Goal: Task Accomplishment & Management: Complete application form

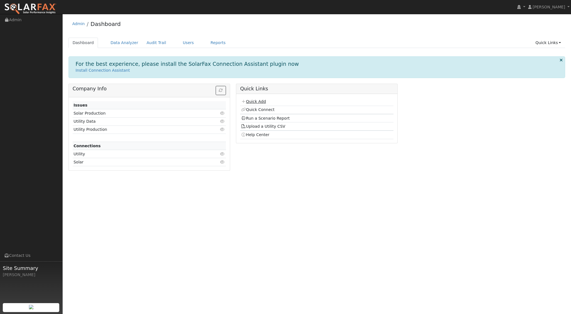
click at [258, 100] on link "Quick Add" at bounding box center [253, 101] width 25 height 4
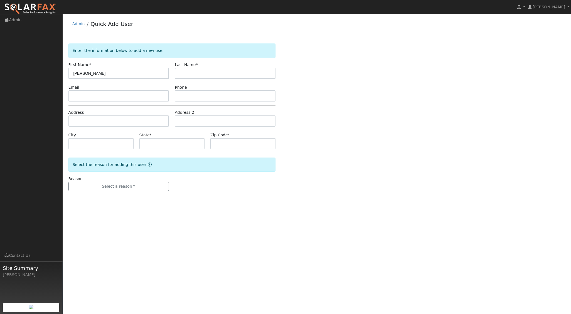
type input "Frederic"
type input "Murray"
click at [94, 117] on input "text" at bounding box center [118, 120] width 101 height 11
type input "4845 Nogales Avenue"
type input "Atascadero"
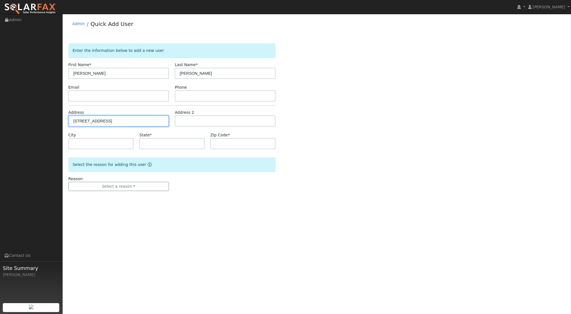
type input "CA"
type input "93422"
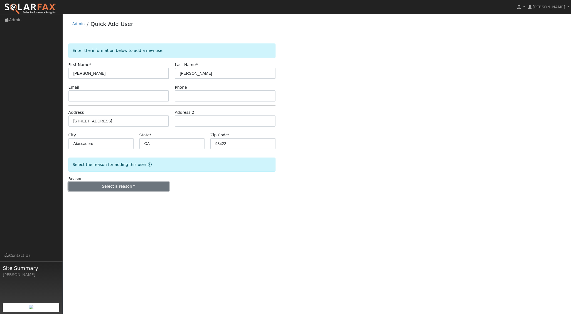
click at [130, 183] on button "Select a reason" at bounding box center [118, 186] width 101 height 9
click at [82, 197] on link "New lead" at bounding box center [100, 198] width 62 height 8
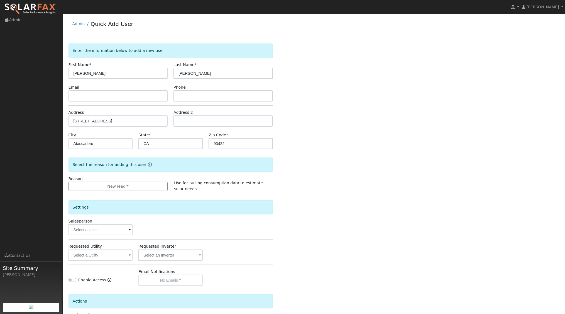
scroll to position [46, 0]
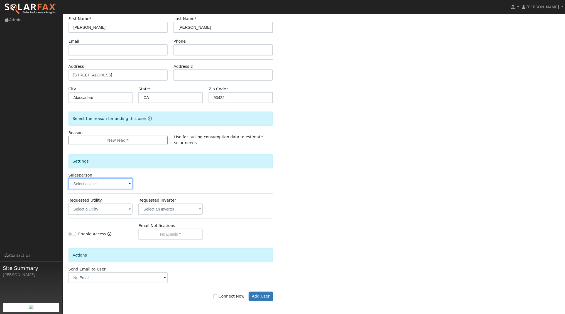
click at [123, 184] on input "text" at bounding box center [100, 183] width 64 height 11
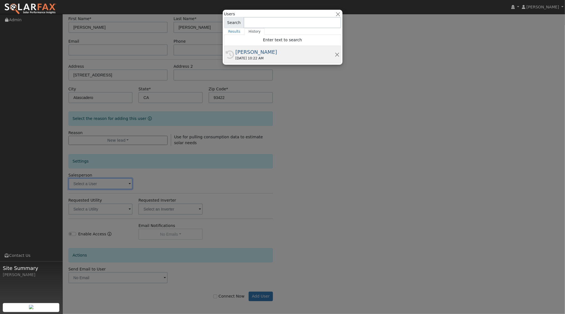
click at [270, 53] on div "[PERSON_NAME]" at bounding box center [285, 52] width 99 height 8
type input "[PERSON_NAME]"
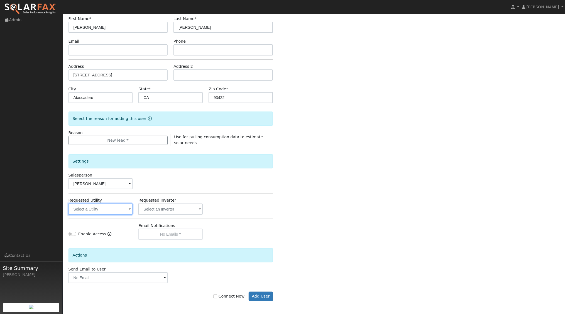
click at [111, 209] on input "text" at bounding box center [100, 208] width 64 height 11
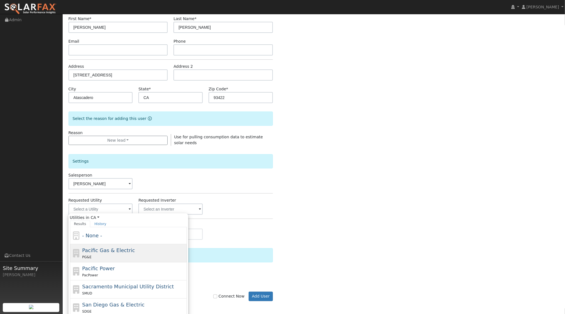
click at [114, 251] on span "Pacific Gas & Electric" at bounding box center [108, 250] width 53 height 6
type input "Pacific Gas & Electric"
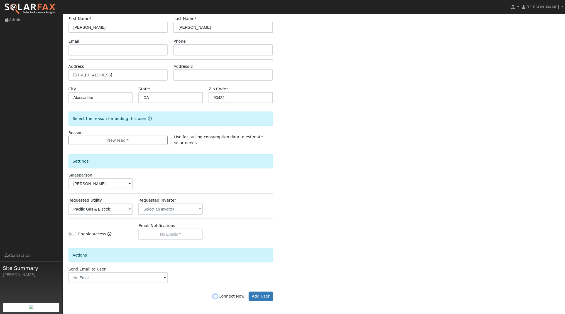
click at [217, 294] on input "Connect Now" at bounding box center [215, 296] width 4 height 4
checkbox input "true"
click at [262, 295] on button "Add User" at bounding box center [261, 295] width 24 height 9
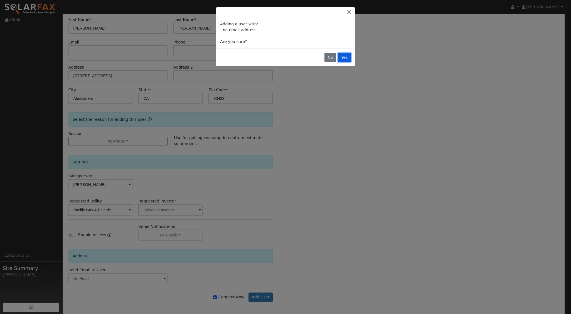
click at [347, 55] on button "Yes" at bounding box center [344, 57] width 13 height 9
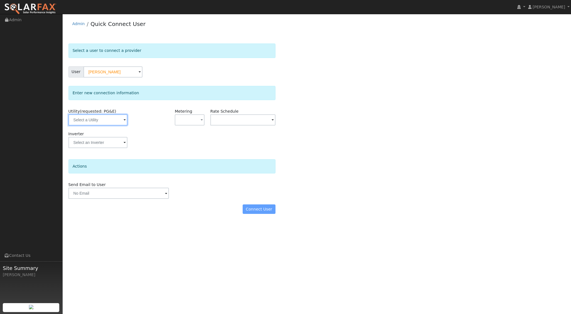
click at [104, 119] on input "text" at bounding box center [97, 119] width 59 height 11
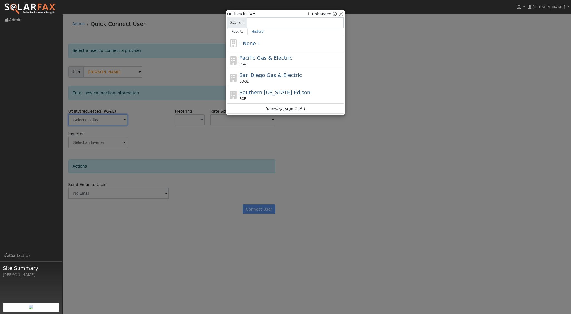
drag, startPoint x: 273, startPoint y: 58, endPoint x: 268, endPoint y: 65, distance: 7.9
click at [273, 58] on span "Pacific Gas & Electric" at bounding box center [266, 58] width 53 height 6
type input "PG&E"
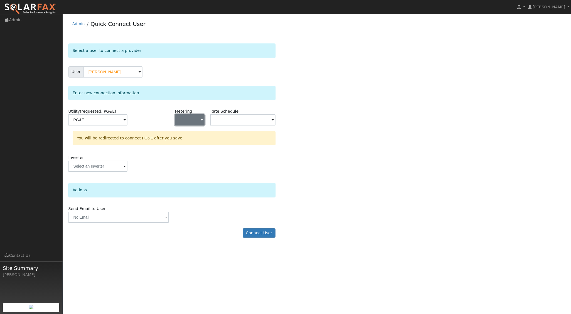
click at [194, 117] on button "button" at bounding box center [190, 119] width 30 height 11
click at [187, 139] on link "NEM" at bounding box center [194, 140] width 39 height 8
click at [259, 120] on input "text" at bounding box center [243, 119] width 65 height 11
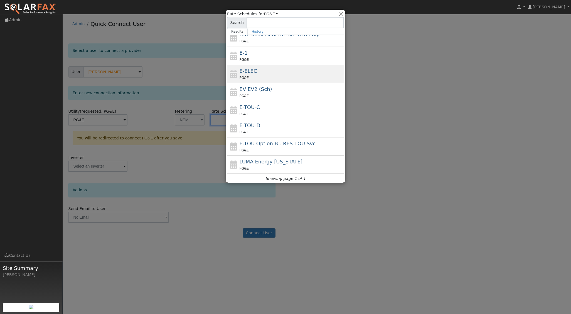
scroll to position [79, 0]
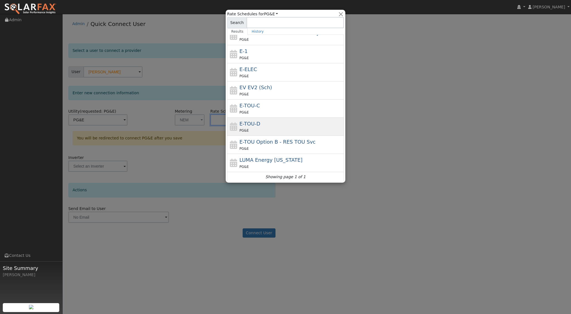
click at [258, 123] on div "E-TOU-D PG&E" at bounding box center [291, 126] width 103 height 13
type input "E-TOU-D"
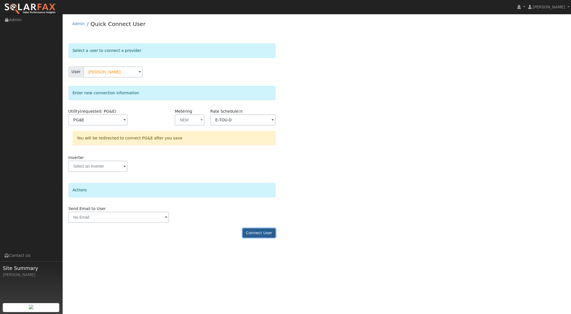
click at [260, 233] on button "Connect User" at bounding box center [259, 232] width 33 height 9
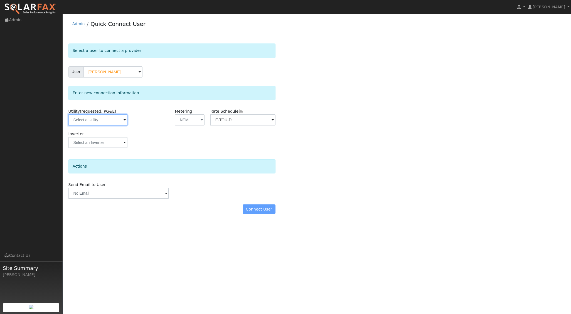
click at [119, 122] on input "text" at bounding box center [97, 119] width 59 height 11
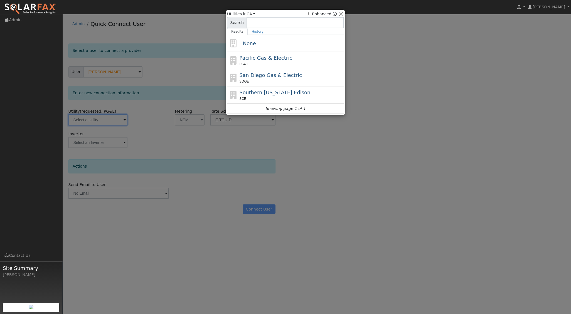
click at [263, 63] on div "PG&E" at bounding box center [291, 64] width 103 height 5
type input "PG&E"
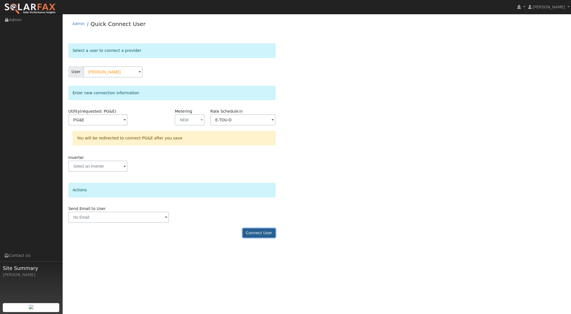
click at [262, 233] on button "Connect User" at bounding box center [259, 232] width 33 height 9
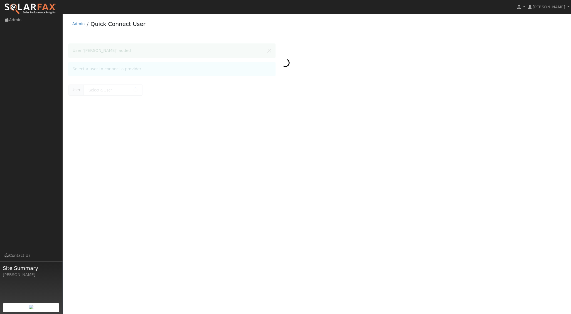
type input "[PERSON_NAME]"
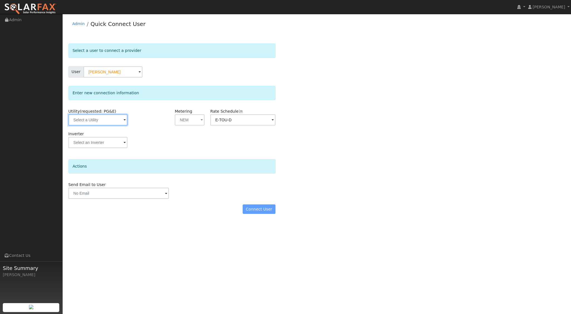
click at [105, 123] on input "text" at bounding box center [97, 119] width 59 height 11
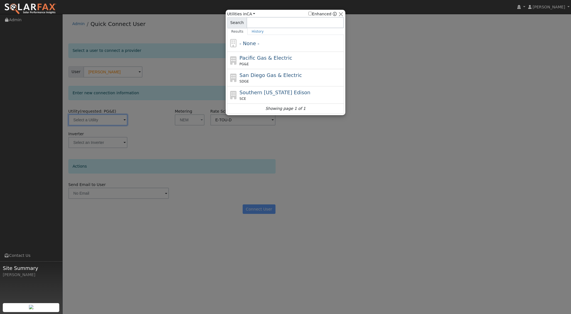
drag, startPoint x: 263, startPoint y: 60, endPoint x: 294, endPoint y: 98, distance: 48.9
click at [263, 60] on span "Pacific Gas & Electric" at bounding box center [266, 58] width 53 height 6
type input "PG&E"
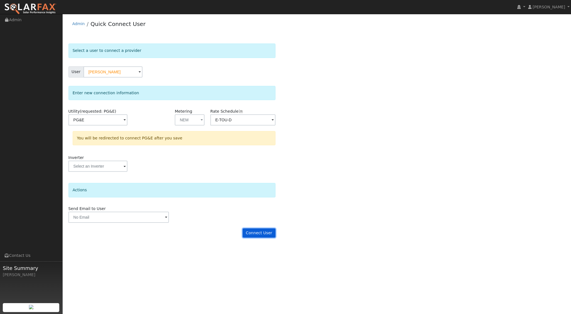
click at [266, 232] on button "Connect User" at bounding box center [259, 232] width 33 height 9
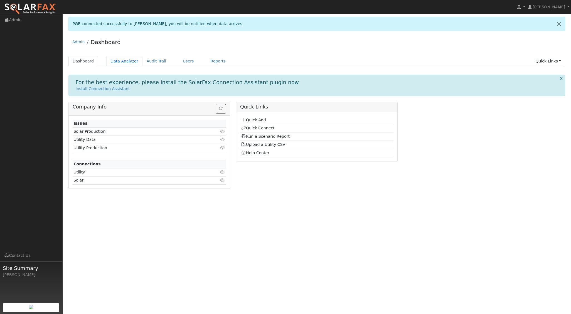
click at [121, 62] on link "Data Analyzer" at bounding box center [124, 61] width 36 height 10
click at [122, 59] on link "Data Analyzer" at bounding box center [124, 61] width 36 height 10
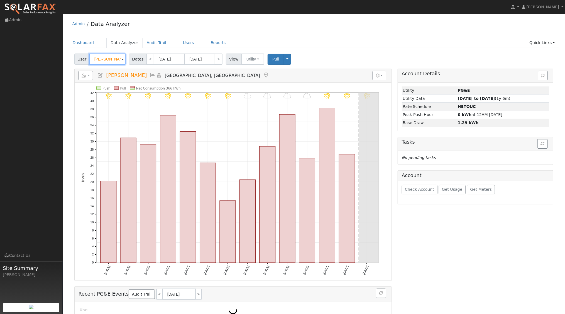
click at [116, 58] on input "[PERSON_NAME]" at bounding box center [107, 58] width 36 height 11
click at [116, 58] on img at bounding box center [119, 58] width 14 height 11
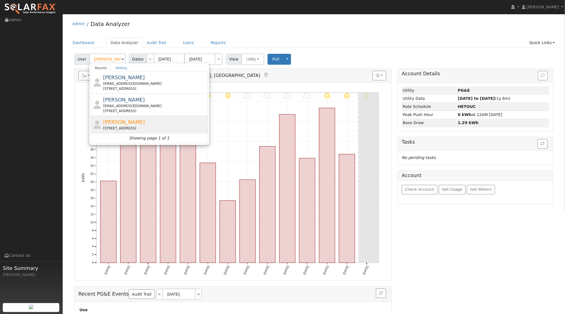
click at [137, 121] on div "[PERSON_NAME] [STREET_ADDRESS]" at bounding box center [154, 124] width 103 height 13
type input "[PERSON_NAME]"
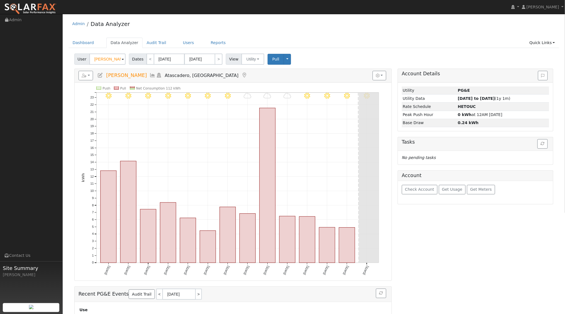
click at [156, 72] on link at bounding box center [159, 75] width 6 height 6
